Goal: Information Seeking & Learning: Find specific fact

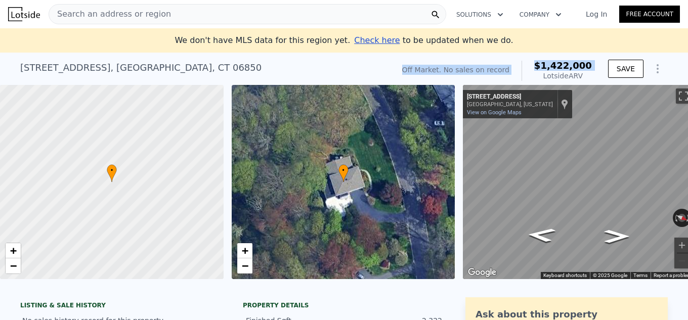
drag, startPoint x: 540, startPoint y: 79, endPoint x: 324, endPoint y: 69, distance: 216.7
click at [327, 70] on div "[STREET_ADDRESS] No sales on record (~ARV $1.422m ) Off Market. No sales on rec…" at bounding box center [343, 71] width 647 height 28
click at [270, 58] on div "[STREET_ADDRESS] No sales on record (~ARV $1.422m )" at bounding box center [205, 71] width 370 height 28
click at [232, 11] on div "Search an address or region" at bounding box center [248, 14] width 398 height 20
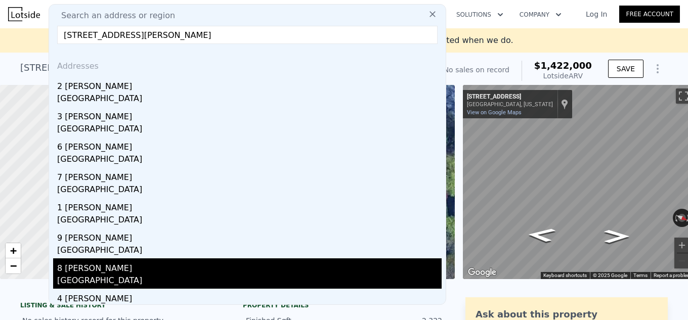
type input "[STREET_ADDRESS][PERSON_NAME]"
click at [100, 274] on div "8 [PERSON_NAME]" at bounding box center [249, 266] width 384 height 16
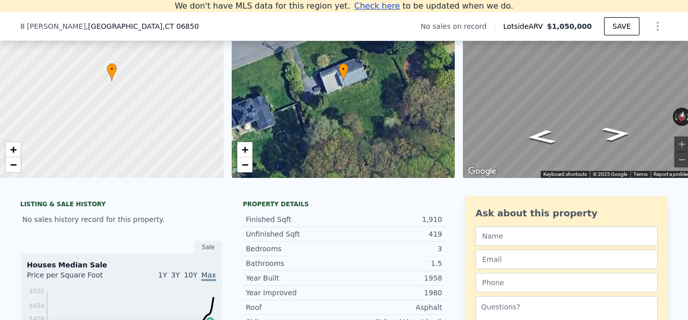
scroll to position [140, 0]
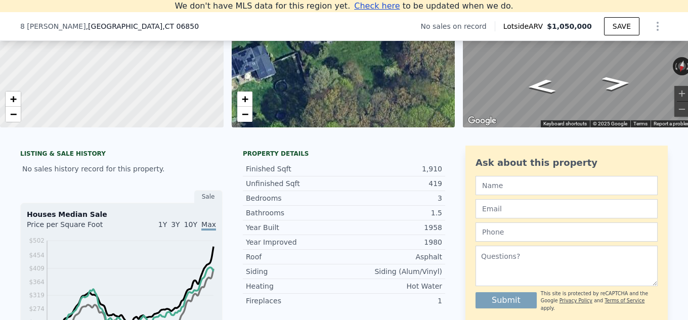
click at [281, 189] on div "Unfinished Sqft" at bounding box center [295, 184] width 98 height 10
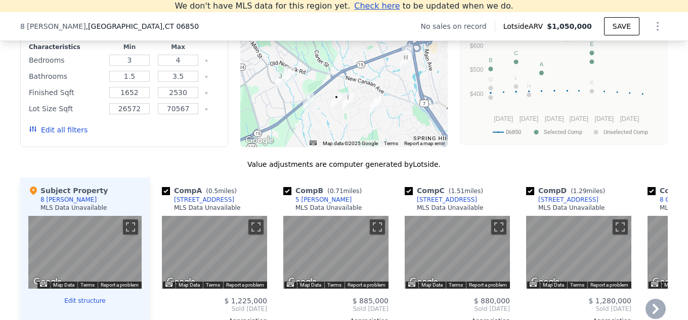
scroll to position [798, 0]
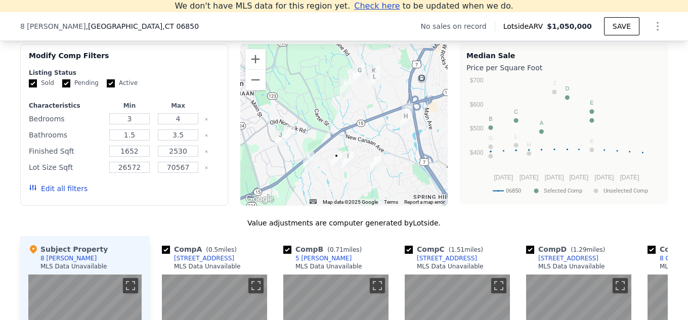
click at [13, 217] on div "We found 12 sales that match your search Filters Map Prices Modify Comp Filters…" at bounding box center [344, 287] width 688 height 555
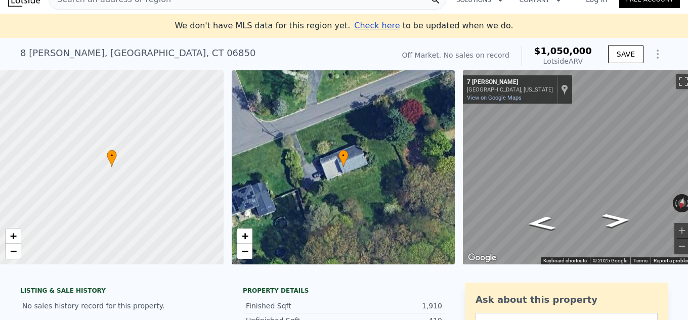
scroll to position [0, 0]
